Goal: Task Accomplishment & Management: Use online tool/utility

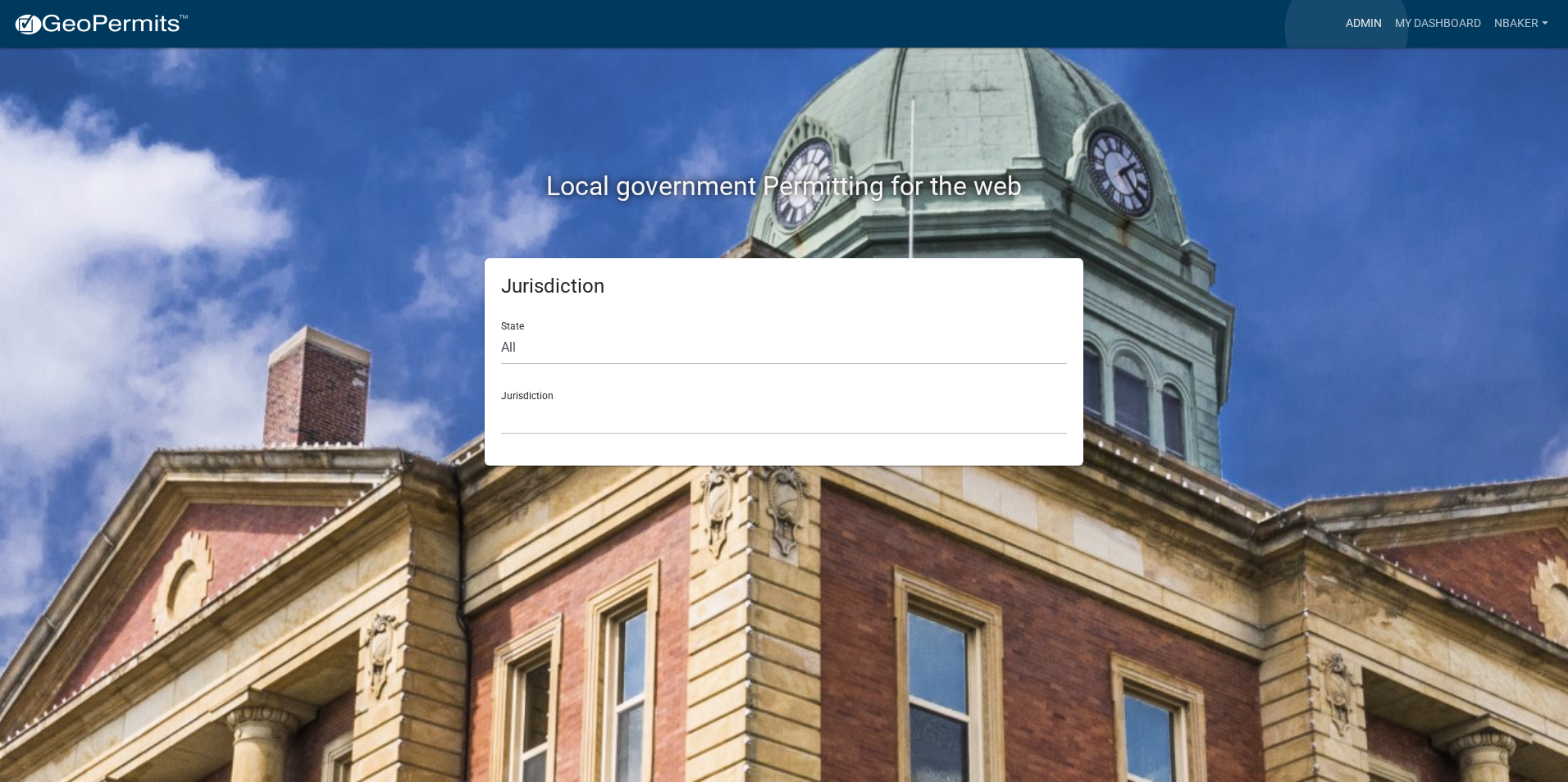
click at [1346, 29] on link "Admin" at bounding box center [1364, 24] width 49 height 31
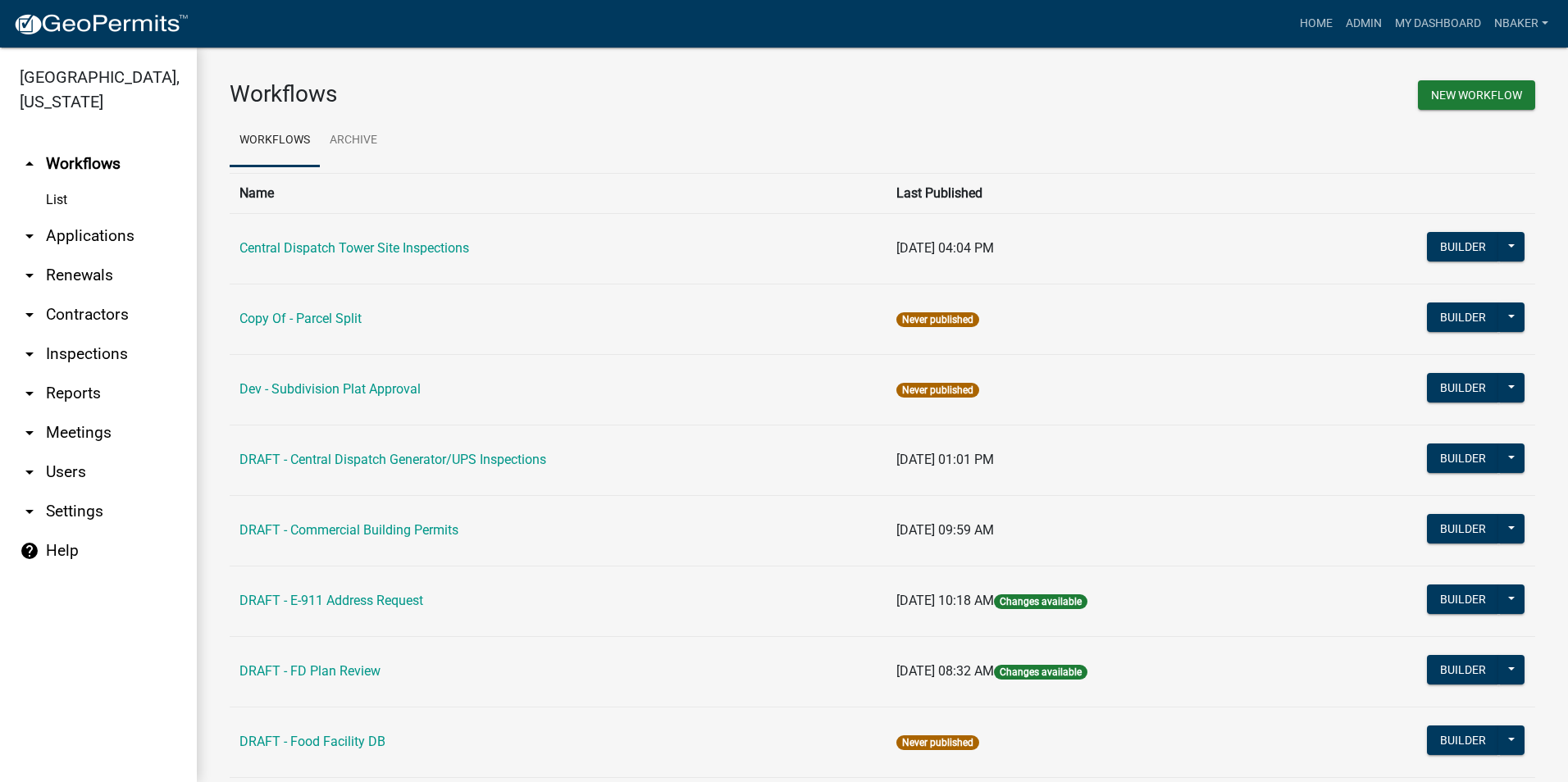
click at [97, 223] on link "arrow_drop_down Applications" at bounding box center [98, 235] width 197 height 39
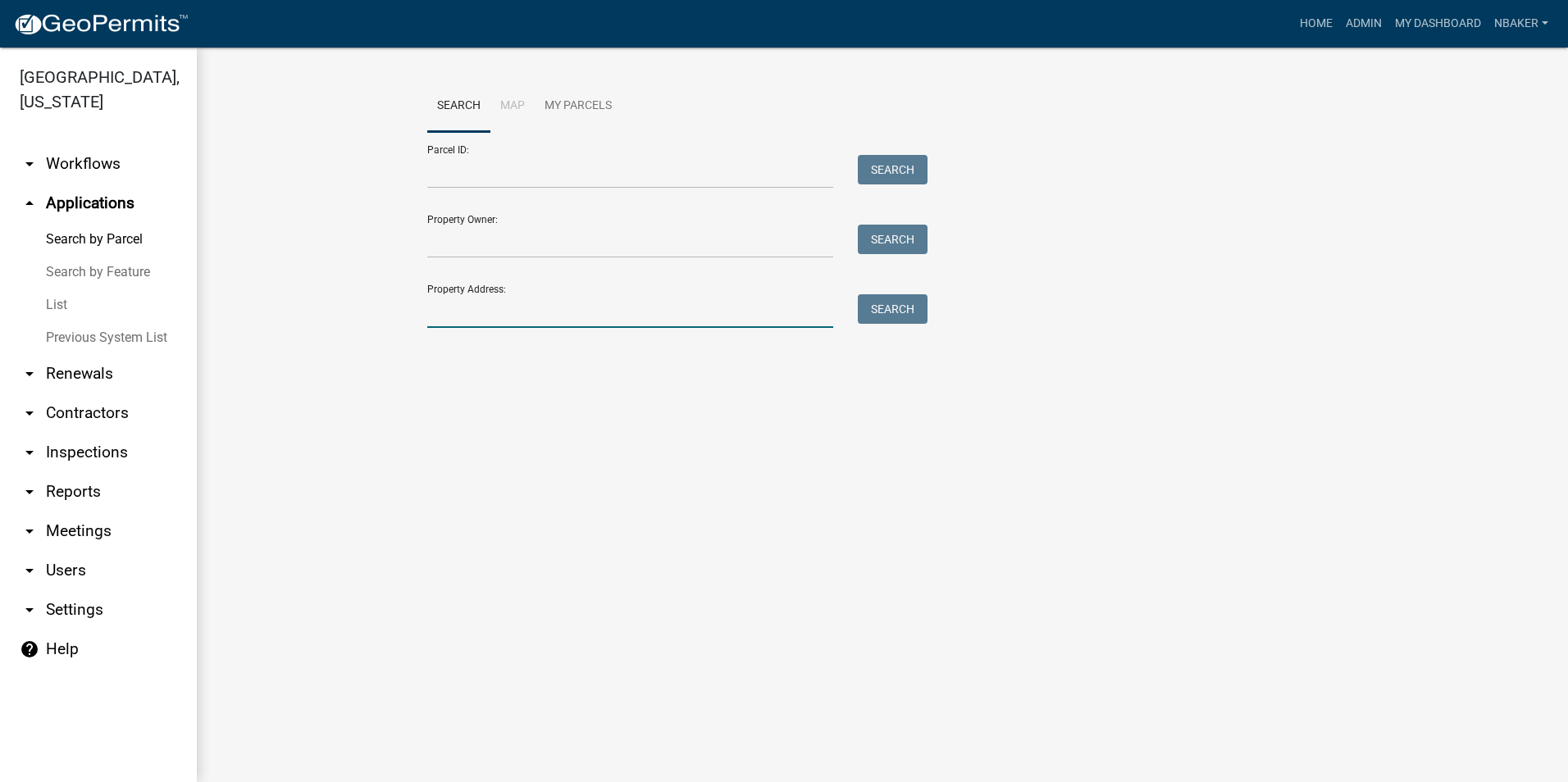
click at [484, 300] on input "Property Address:" at bounding box center [630, 311] width 406 height 34
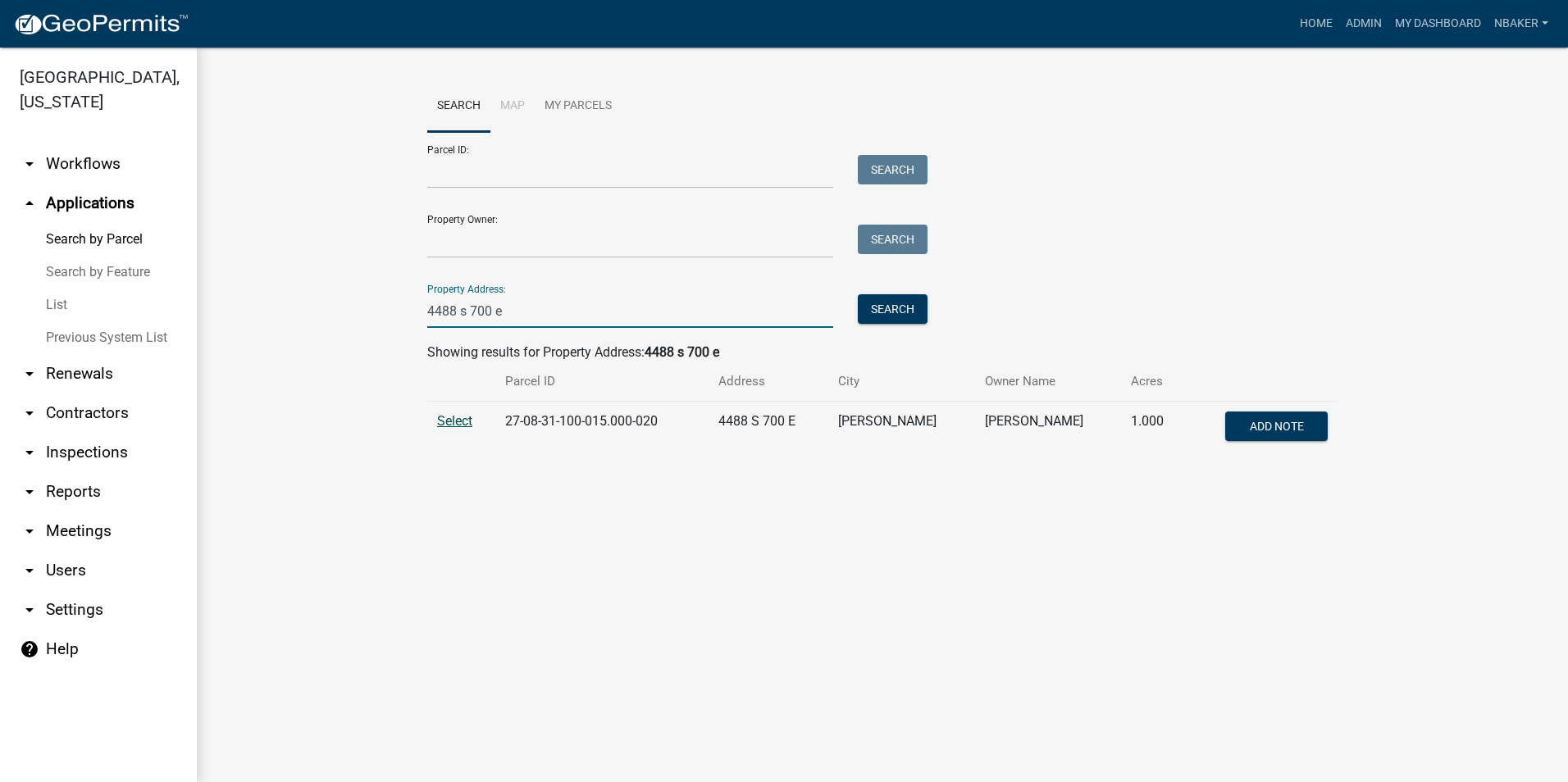
type input "4488 s 700 e"
click at [460, 422] on span "Select" at bounding box center [454, 421] width 35 height 15
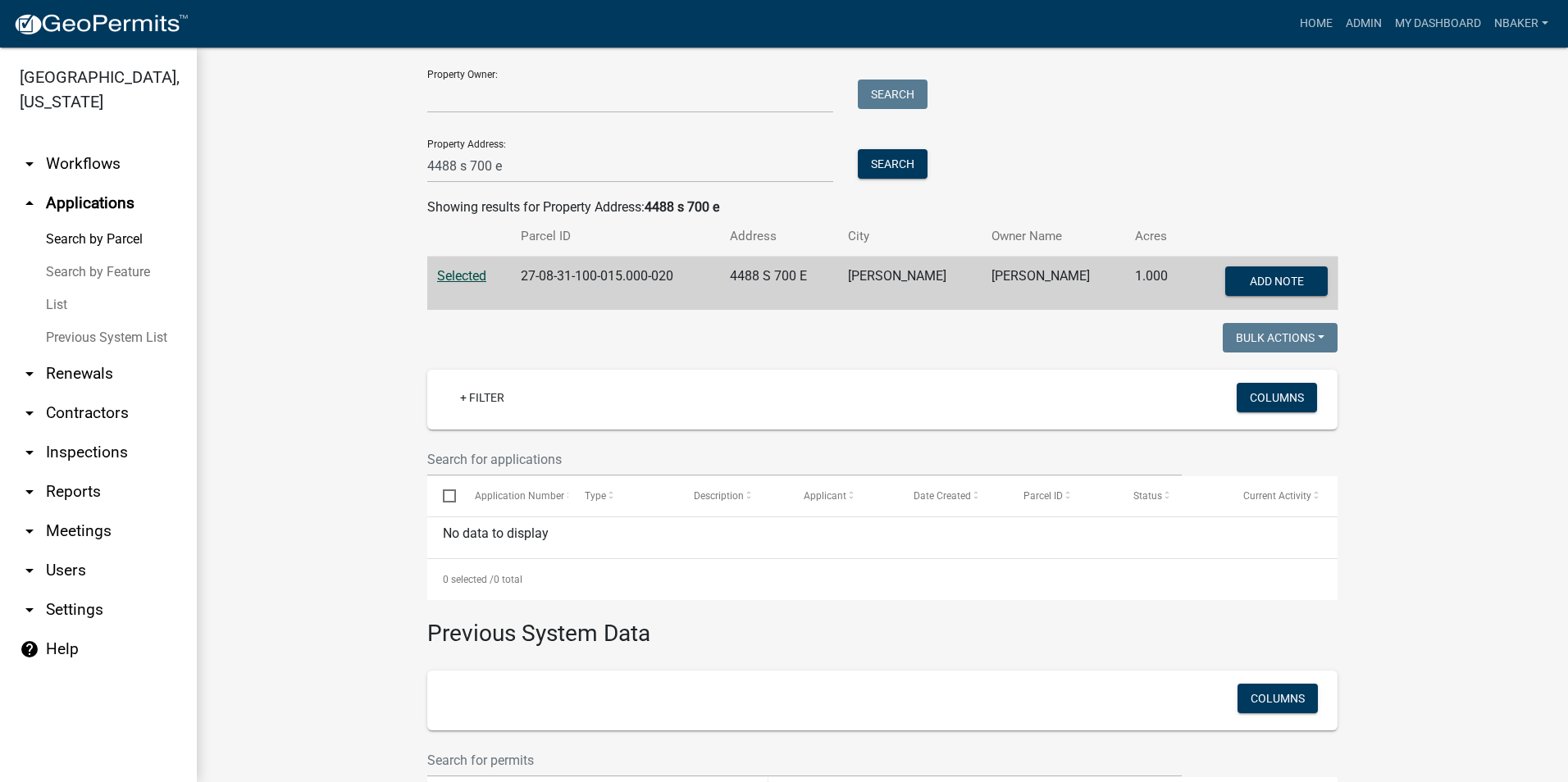
scroll to position [328, 0]
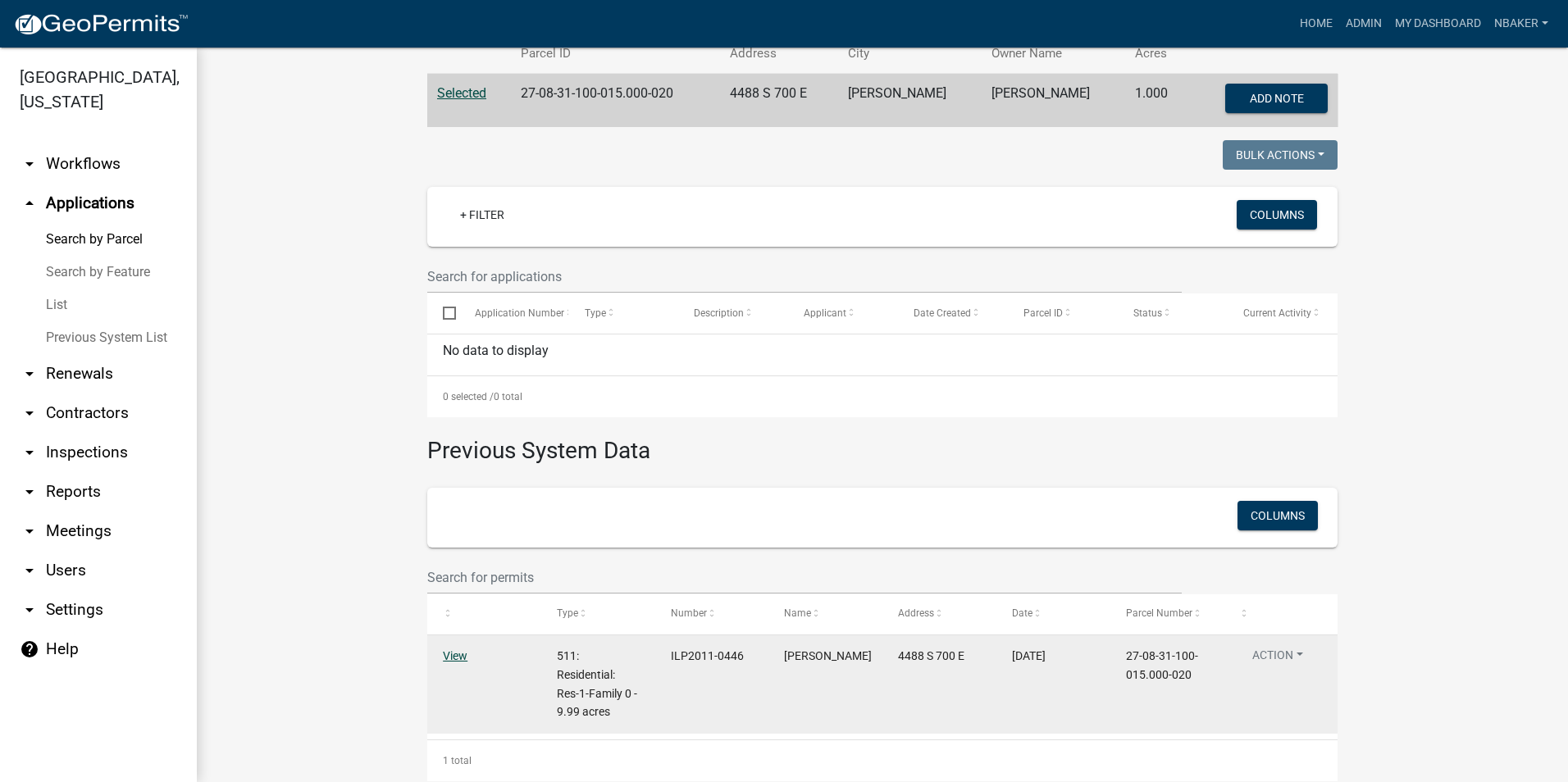
click at [451, 653] on link "View" at bounding box center [454, 656] width 25 height 13
